Goal: Task Accomplishment & Management: Use online tool/utility

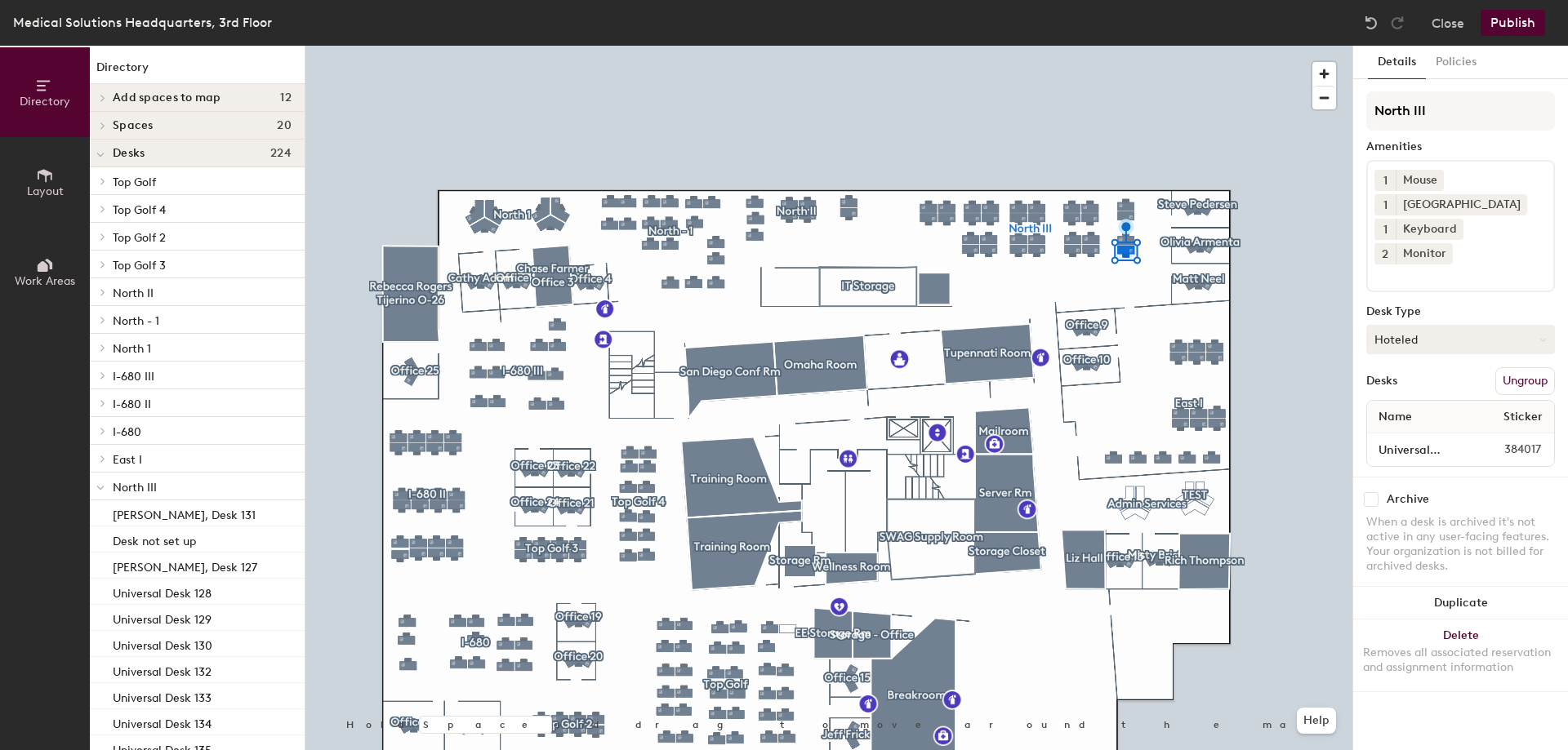
click at [1391, 325] on button "Hoteled" at bounding box center [1460, 339] width 189 height 29
click at [1409, 377] on div "Assigned" at bounding box center [1448, 390] width 163 height 25
click at [1497, 21] on button "Publish" at bounding box center [1513, 23] width 65 height 26
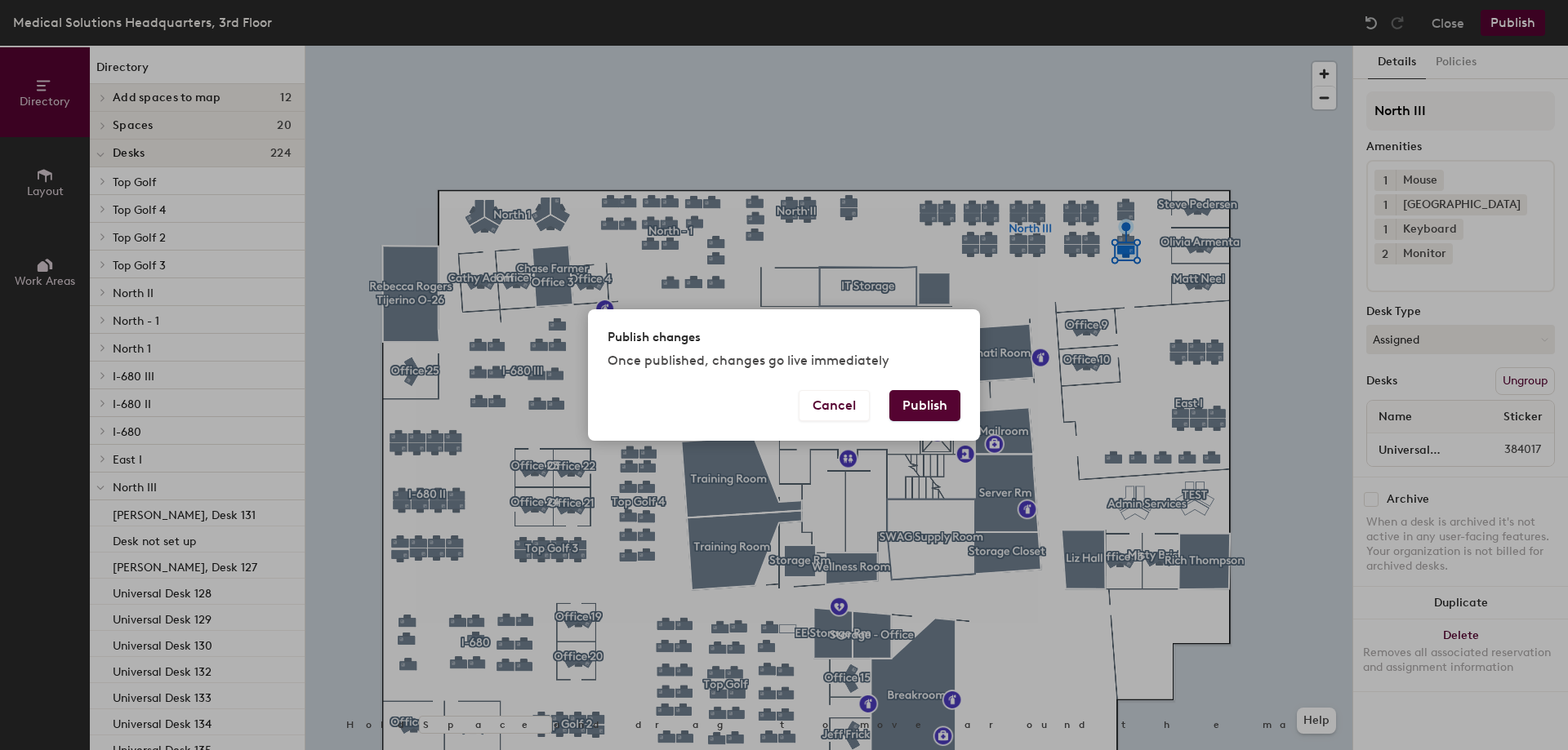
click at [923, 405] on button "Publish" at bounding box center [924, 405] width 71 height 31
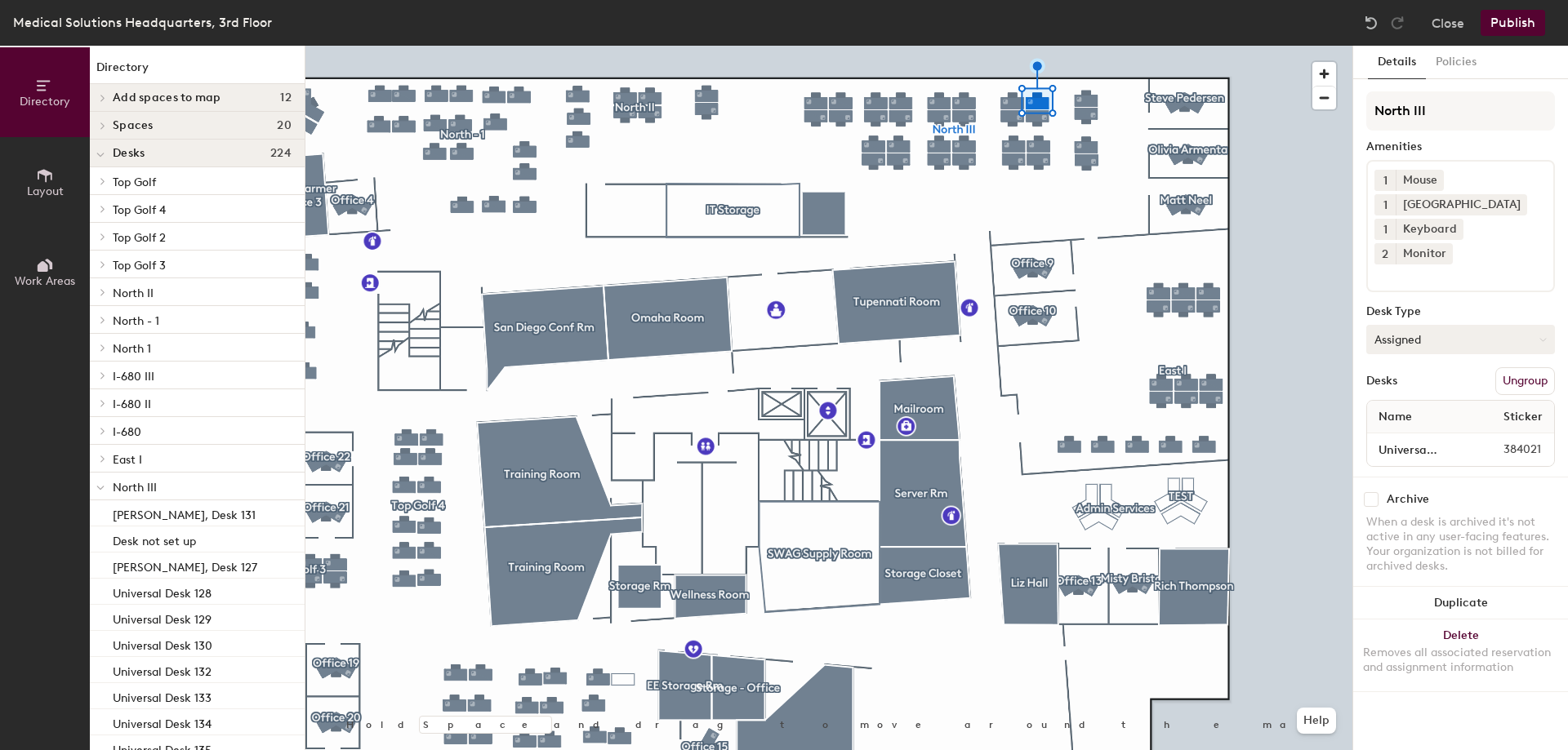
click at [1423, 325] on button "Assigned" at bounding box center [1460, 339] width 189 height 29
click at [1397, 427] on div "Hoteled" at bounding box center [1448, 440] width 163 height 25
click at [1512, 15] on button "Publish" at bounding box center [1513, 23] width 65 height 26
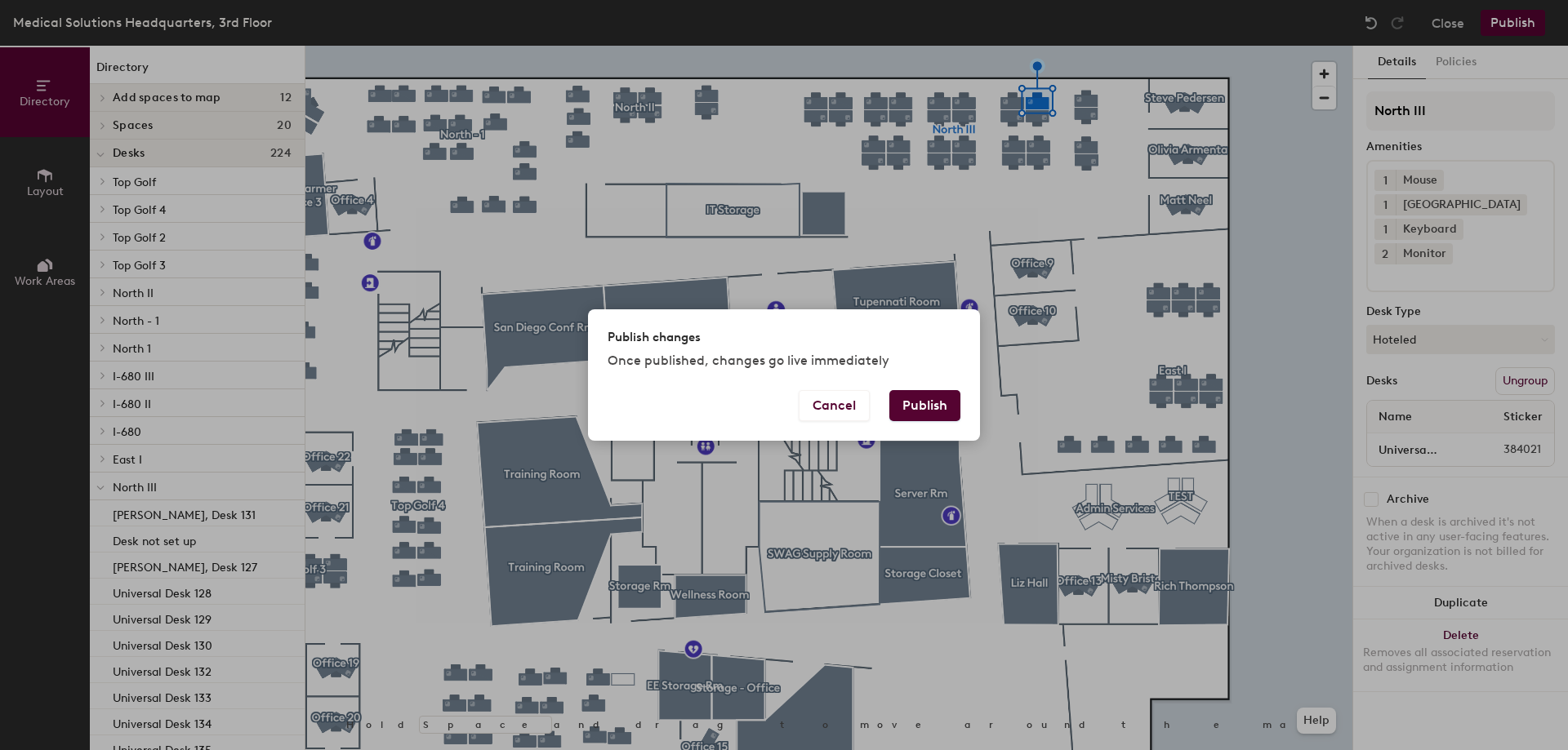
click at [942, 406] on button "Publish" at bounding box center [924, 405] width 71 height 31
